Goal: Task Accomplishment & Management: Use online tool/utility

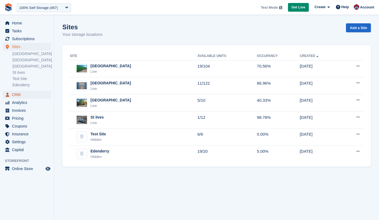
click at [19, 95] on span "CRM" at bounding box center [28, 95] width 33 height 8
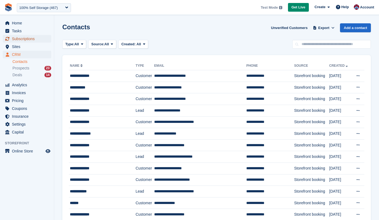
click at [25, 37] on span "Subscriptions" at bounding box center [28, 39] width 33 height 8
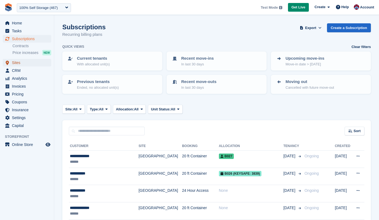
click at [19, 63] on span "Sites" at bounding box center [28, 63] width 33 height 8
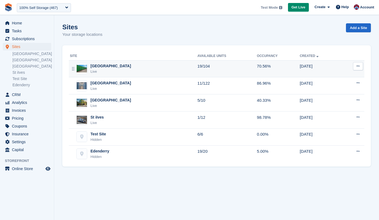
click at [103, 69] on div "Live" at bounding box center [111, 71] width 41 height 5
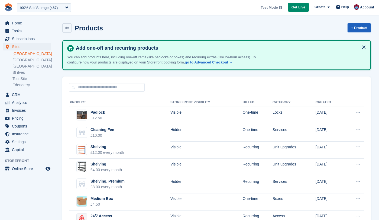
click at [361, 28] on link "+ Product" at bounding box center [359, 27] width 23 height 9
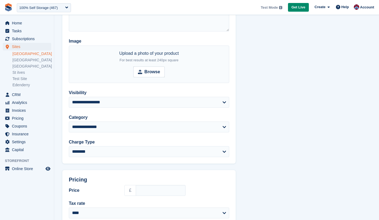
scroll to position [68, 0]
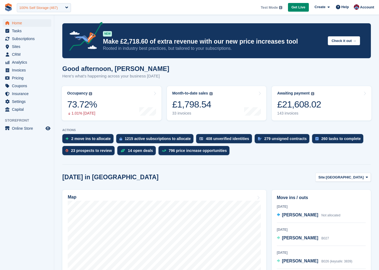
click at [46, 11] on div "100% Self Storage (467)" at bounding box center [44, 7] width 54 height 9
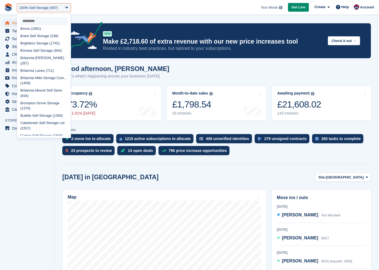
scroll to position [341, 0]
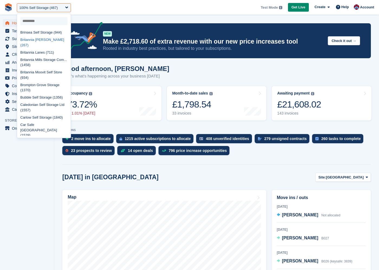
click at [36, 43] on div "Britannia Beckwith (267)" at bounding box center [44, 42] width 54 height 13
select select "***"
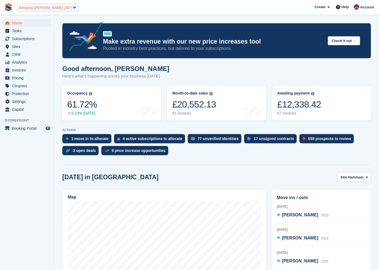
click at [56, 10] on div "Britannia Beckwith (267)" at bounding box center [48, 7] width 62 height 9
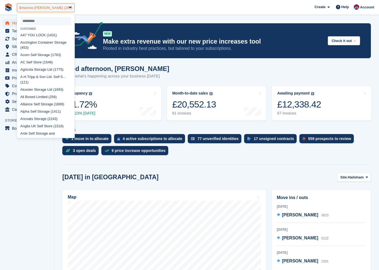
scroll to position [249, 0]
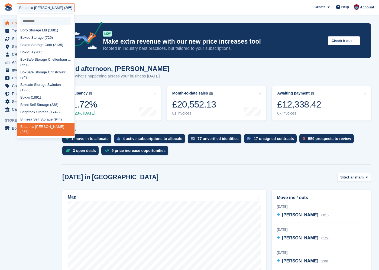
click at [47, 20] on input "select-one" at bounding box center [45, 21] width 51 height 8
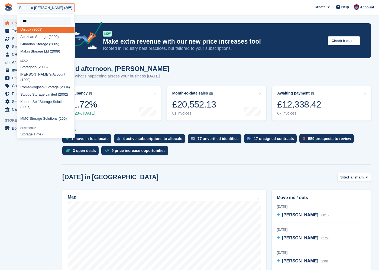
scroll to position [4, 0]
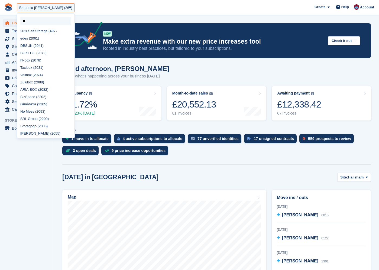
type input "*"
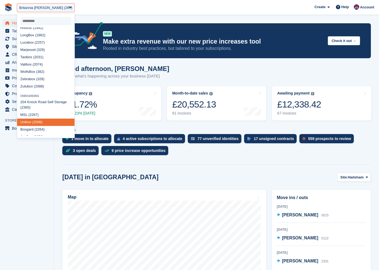
select select
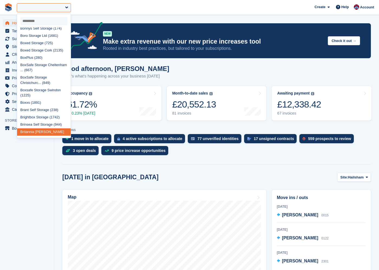
type input "*"
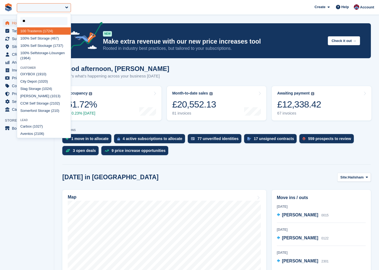
type input "***"
click at [39, 37] on div "100 % Self Storage (467)" at bounding box center [44, 38] width 54 height 7
select select "***"
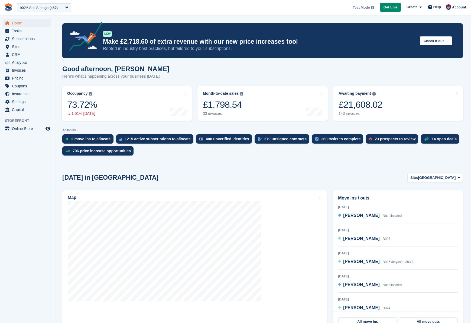
click at [220, 70] on div "Good afternoon, [PERSON_NAME] Here's what's happening across your business [DAT…" at bounding box center [262, 75] width 401 height 21
